Goal: Information Seeking & Learning: Learn about a topic

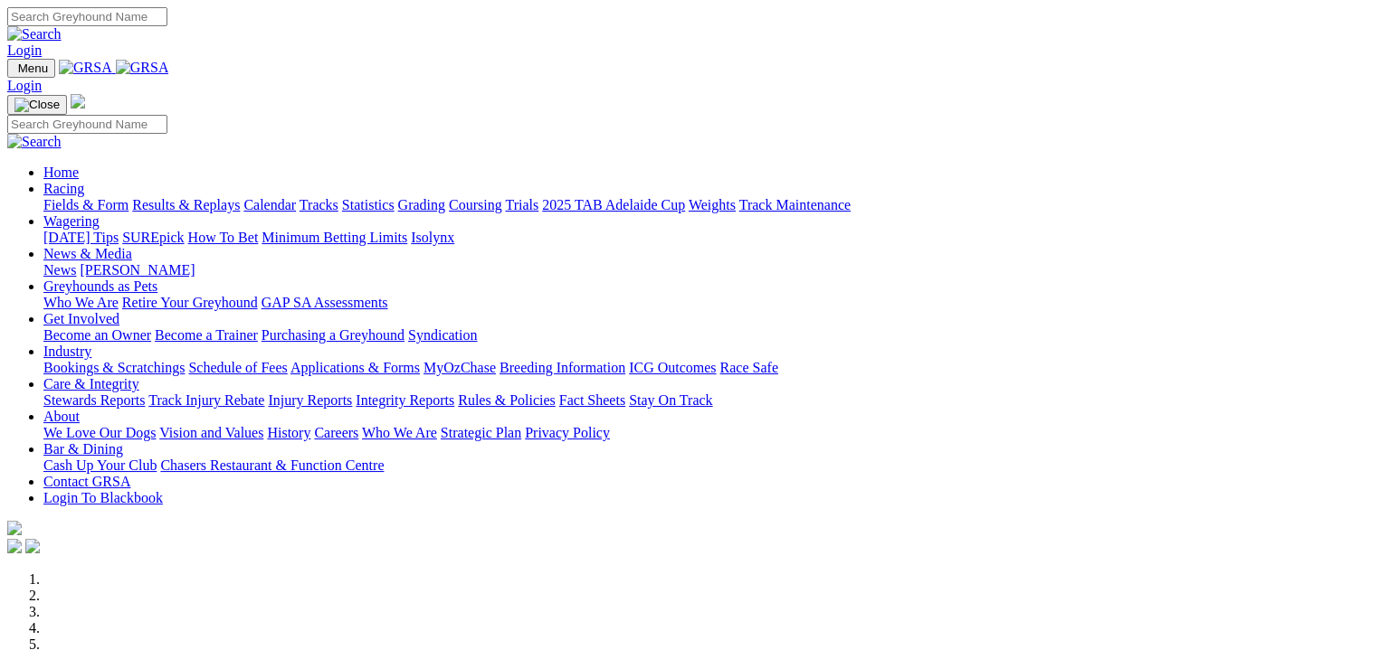
click at [90, 197] on link "Fields & Form" at bounding box center [85, 204] width 85 height 15
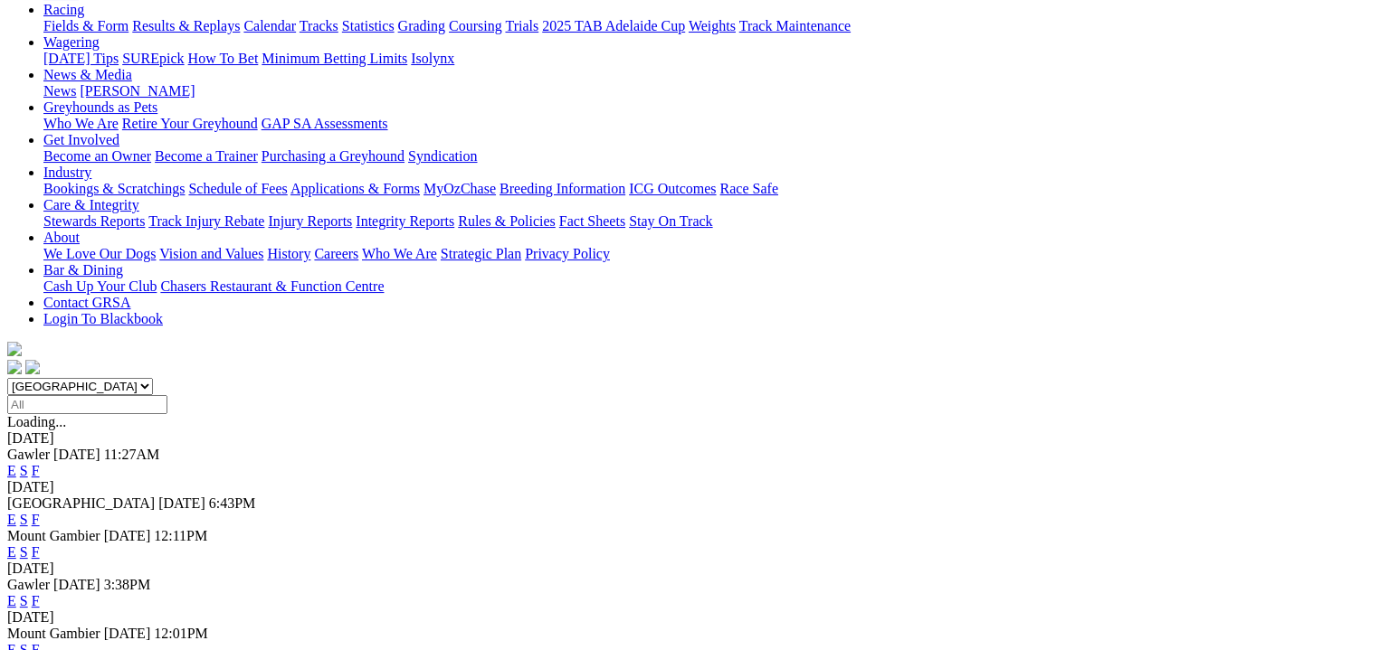
scroll to position [293, 0]
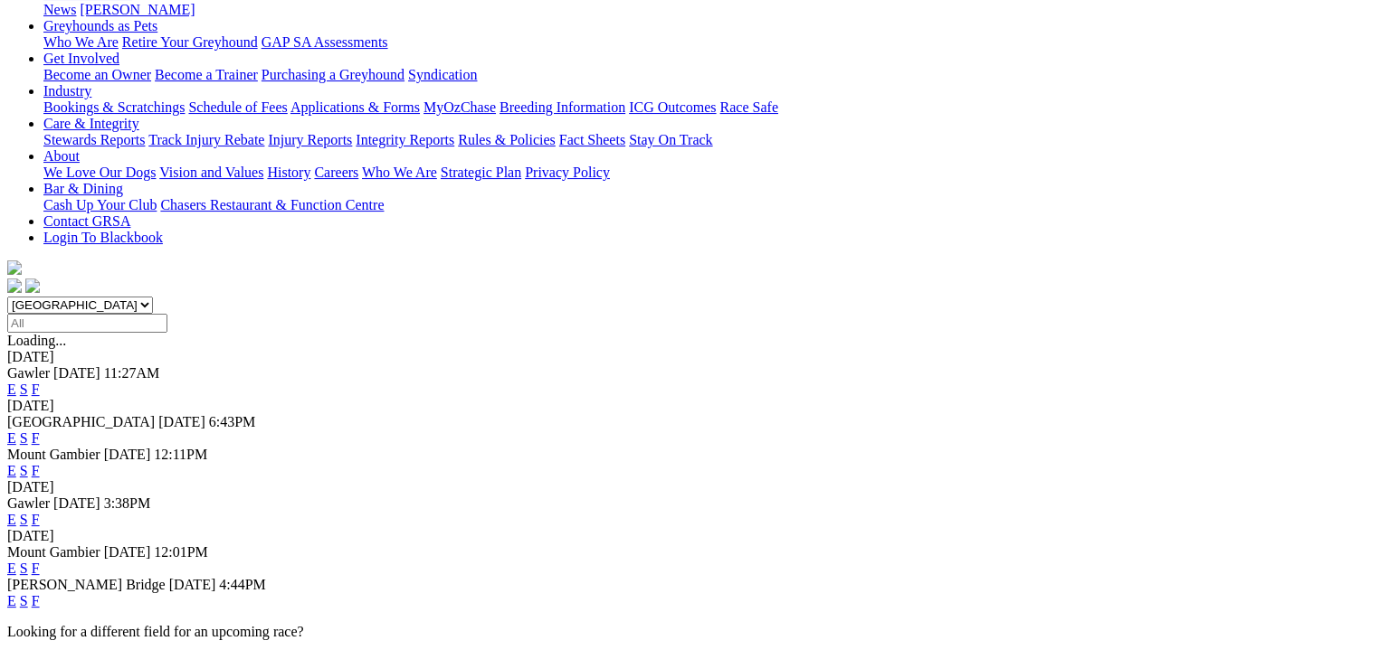
click at [40, 561] on link "F" at bounding box center [36, 568] width 8 height 15
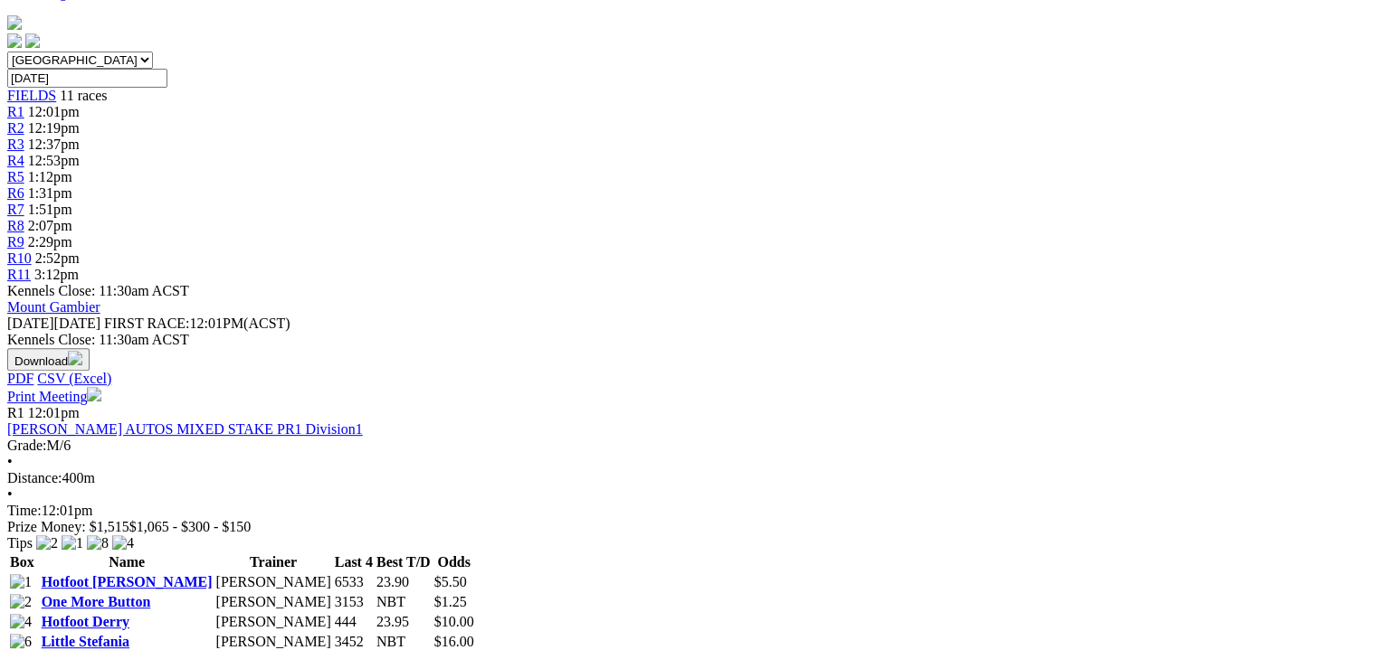
scroll to position [565, 0]
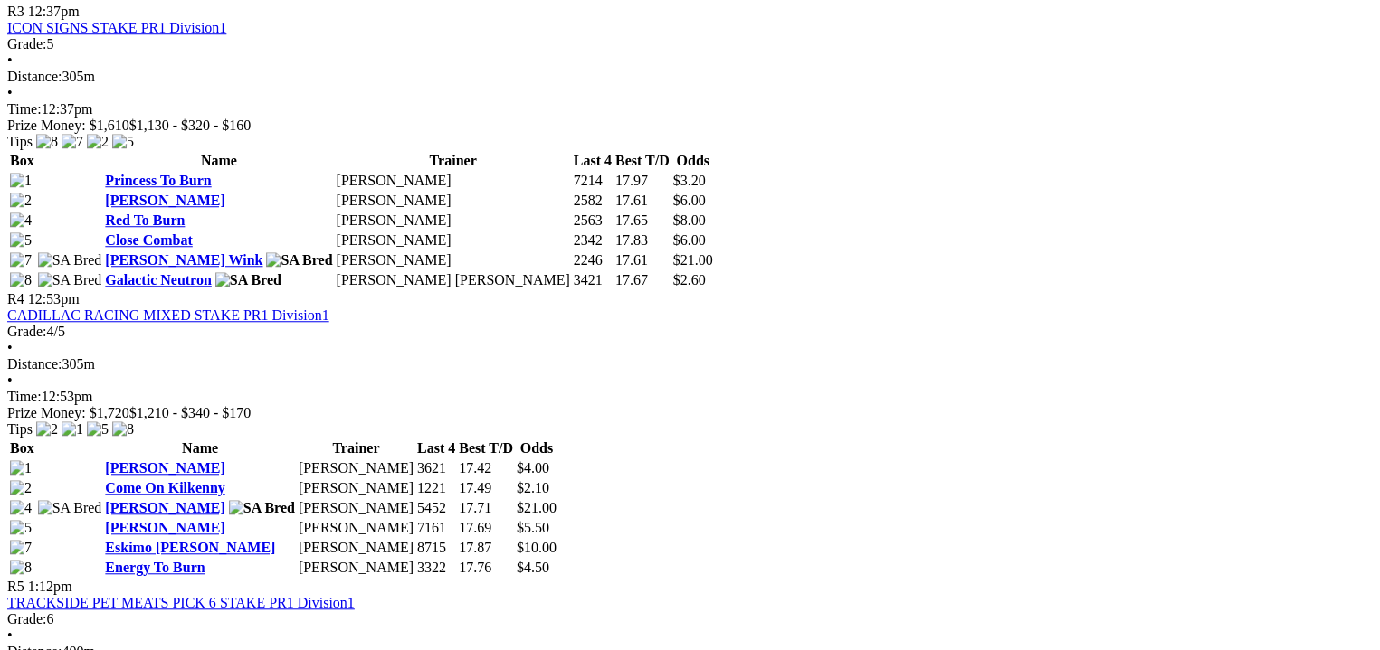
scroll to position [1357, 0]
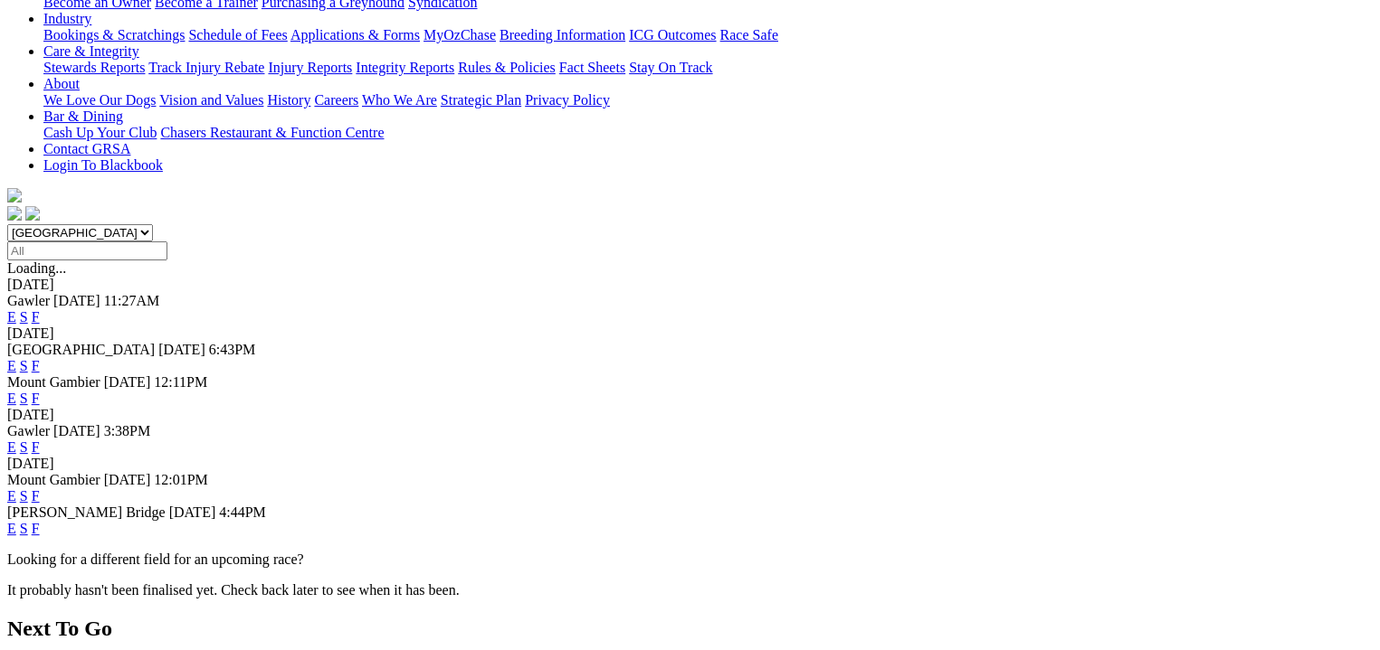
scroll to position [452, 0]
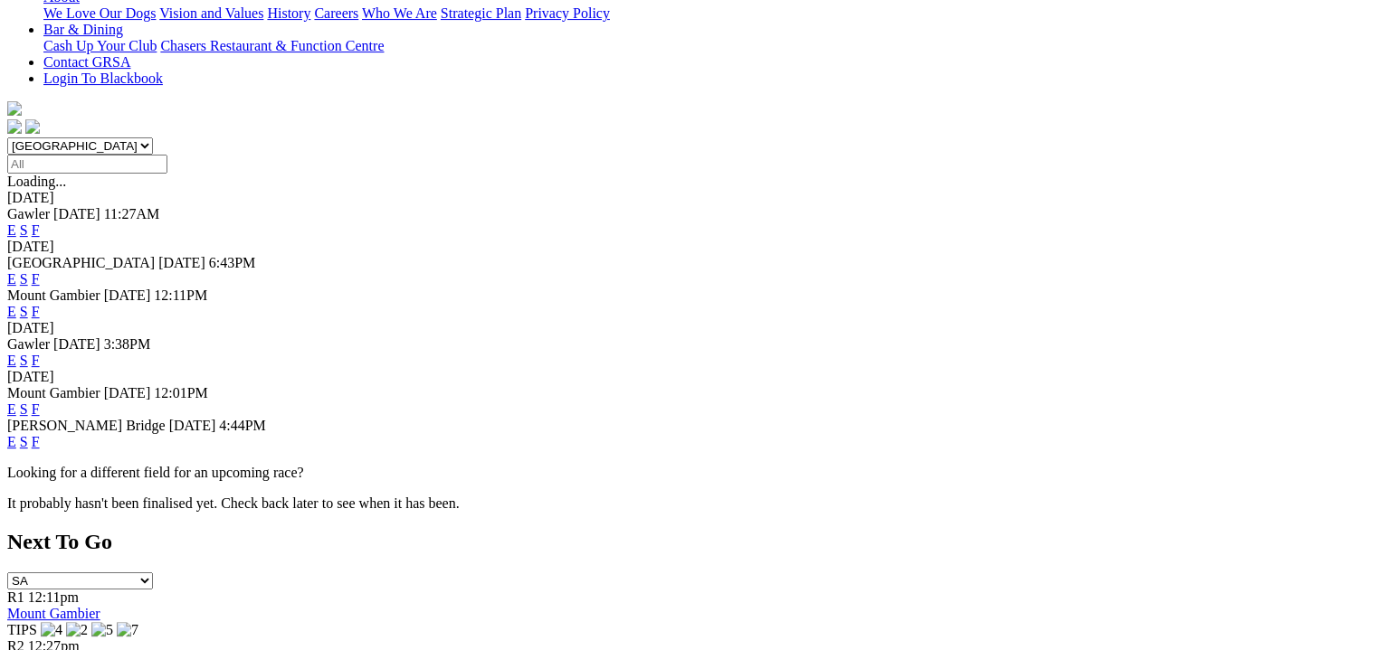
click at [40, 434] on link "F" at bounding box center [36, 441] width 8 height 15
